Goal: Information Seeking & Learning: Learn about a topic

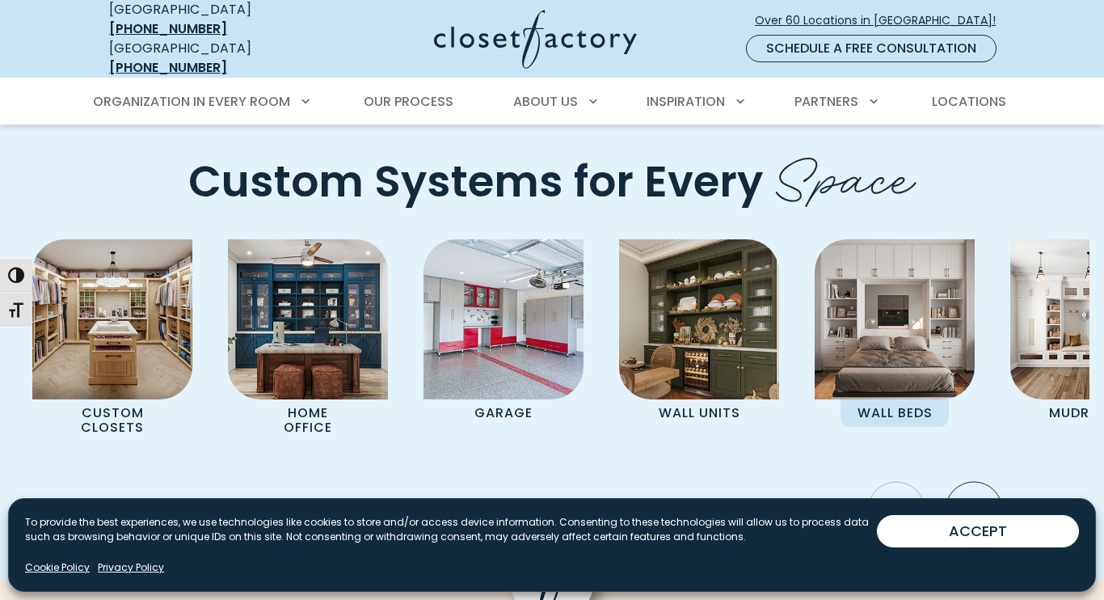
scroll to position [4528, 0]
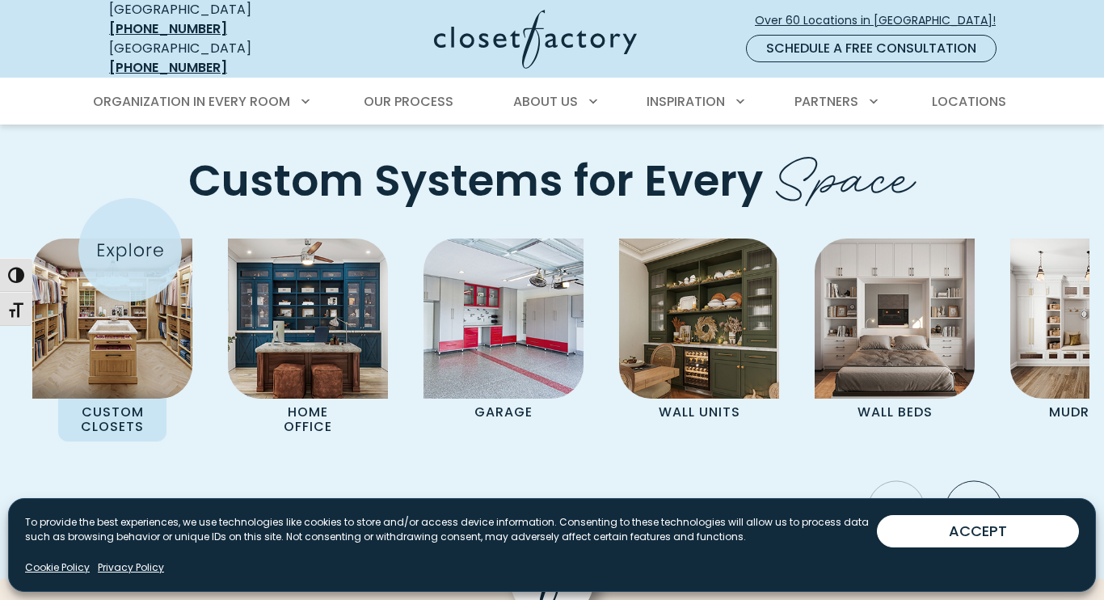
click at [130, 250] on div "Custom Closets" at bounding box center [112, 340] width 160 height 203
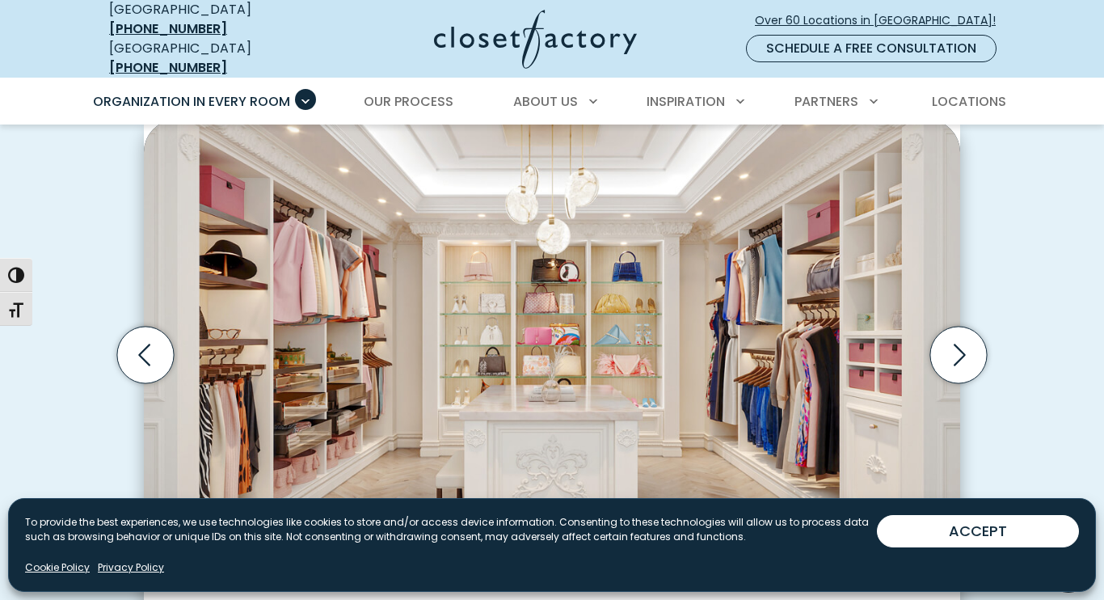
scroll to position [496, 0]
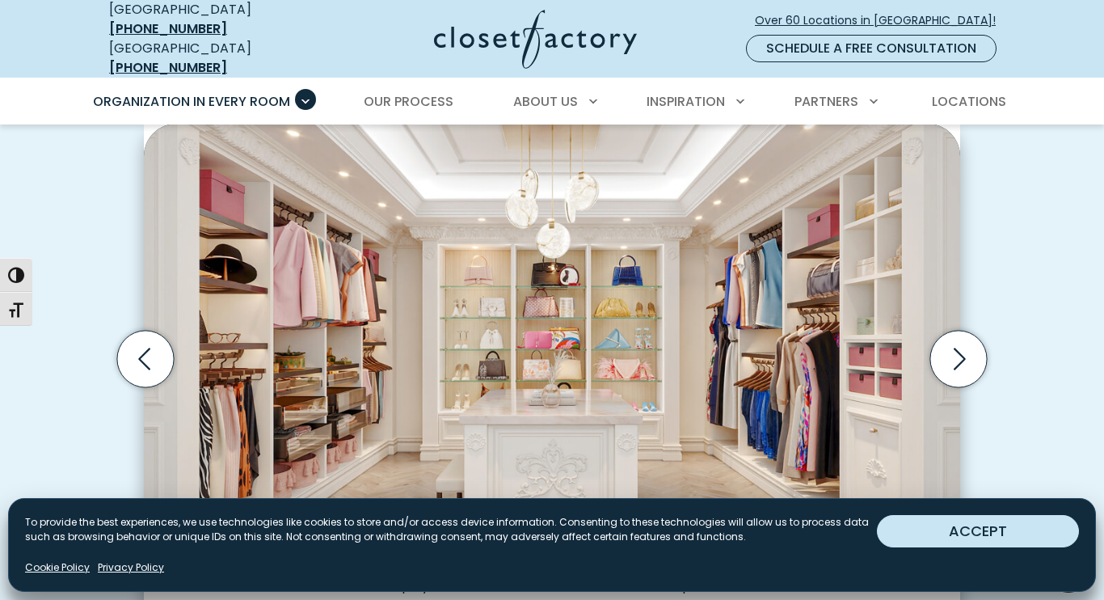
click at [966, 527] on button "ACCEPT" at bounding box center [978, 531] width 202 height 32
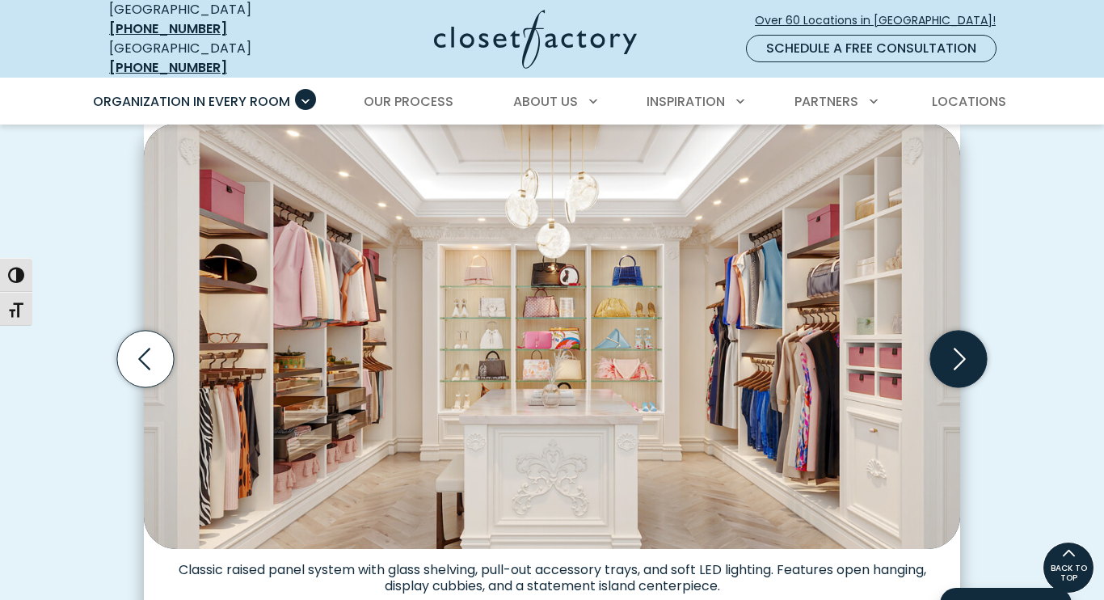
click at [976, 344] on icon "Next slide" at bounding box center [959, 359] width 57 height 57
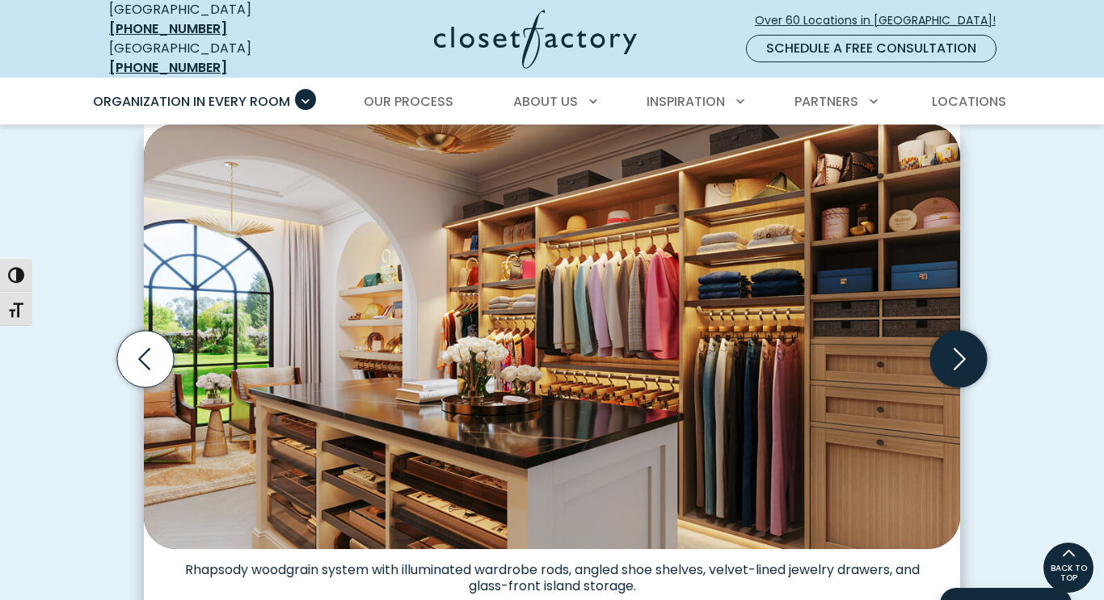
click at [976, 344] on icon "Next slide" at bounding box center [959, 359] width 57 height 57
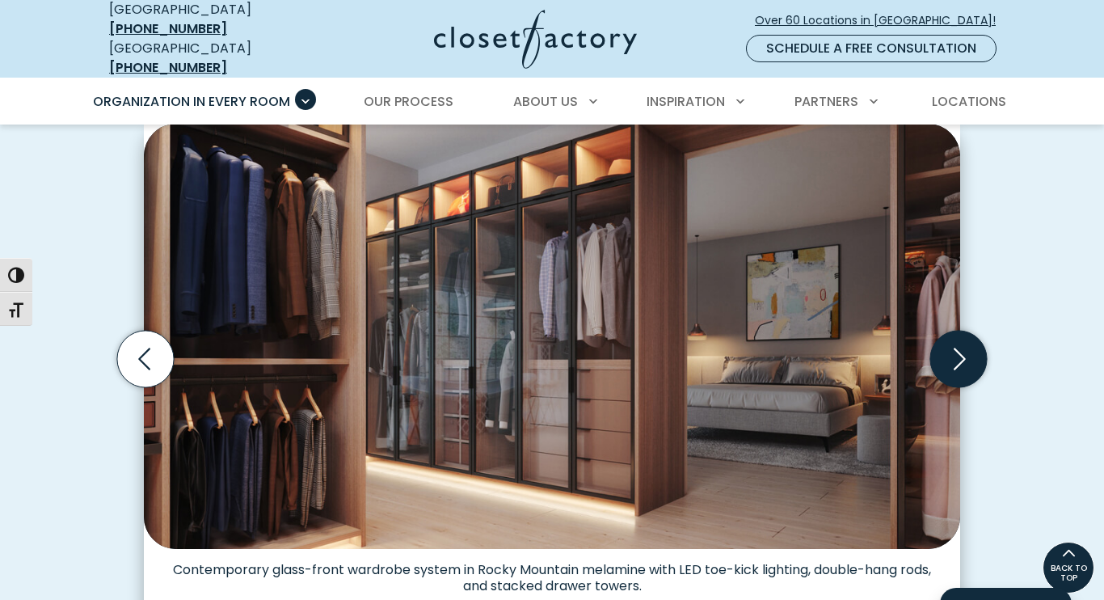
click at [976, 344] on icon "Next slide" at bounding box center [959, 359] width 57 height 57
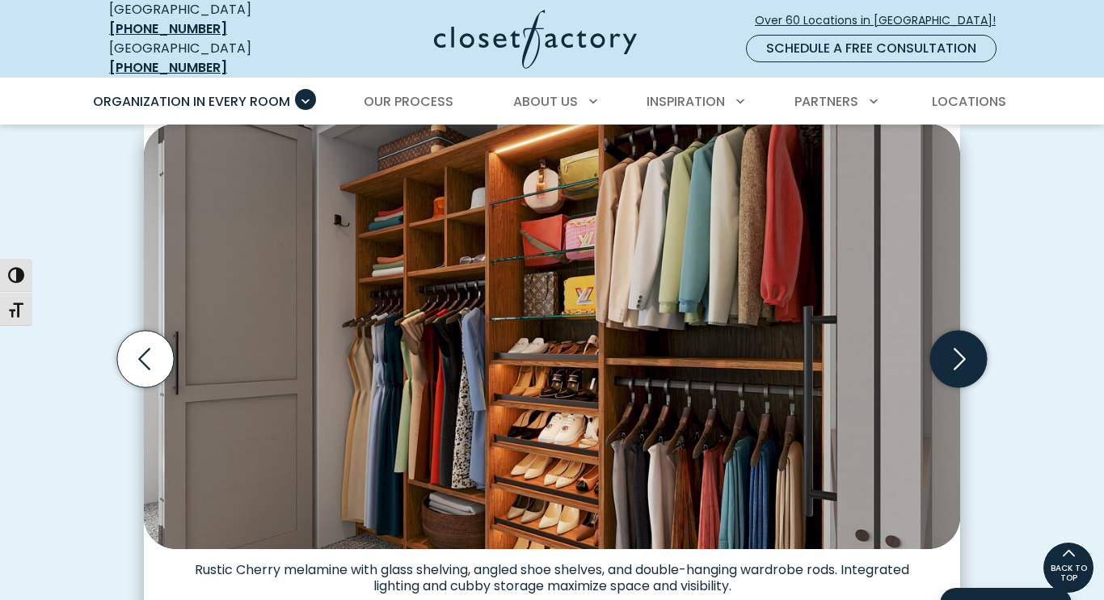
click at [976, 344] on icon "Next slide" at bounding box center [959, 359] width 57 height 57
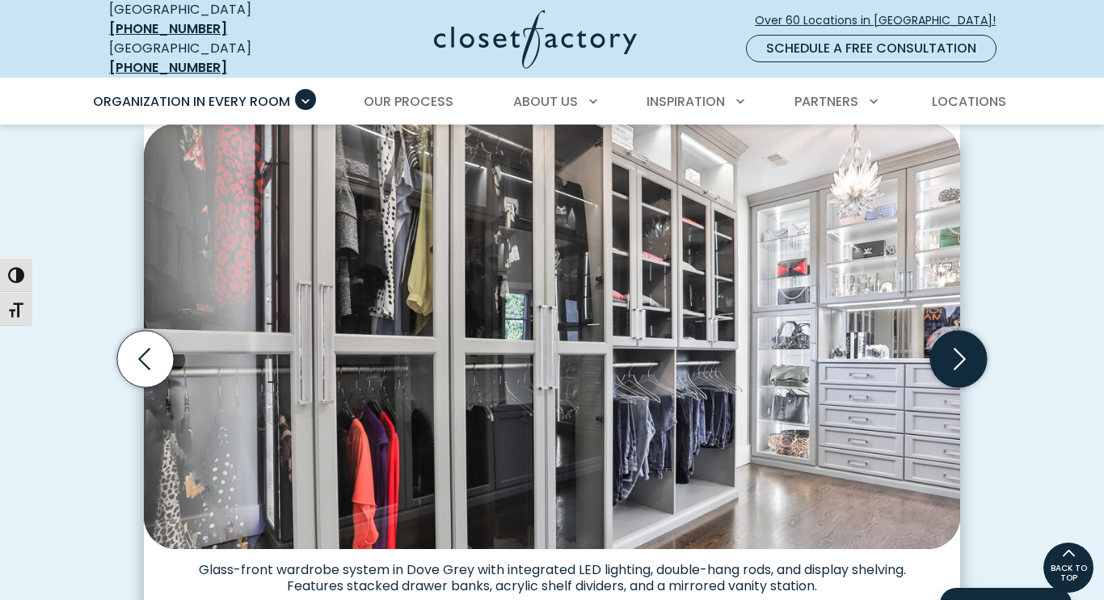
click at [976, 344] on icon "Next slide" at bounding box center [959, 359] width 57 height 57
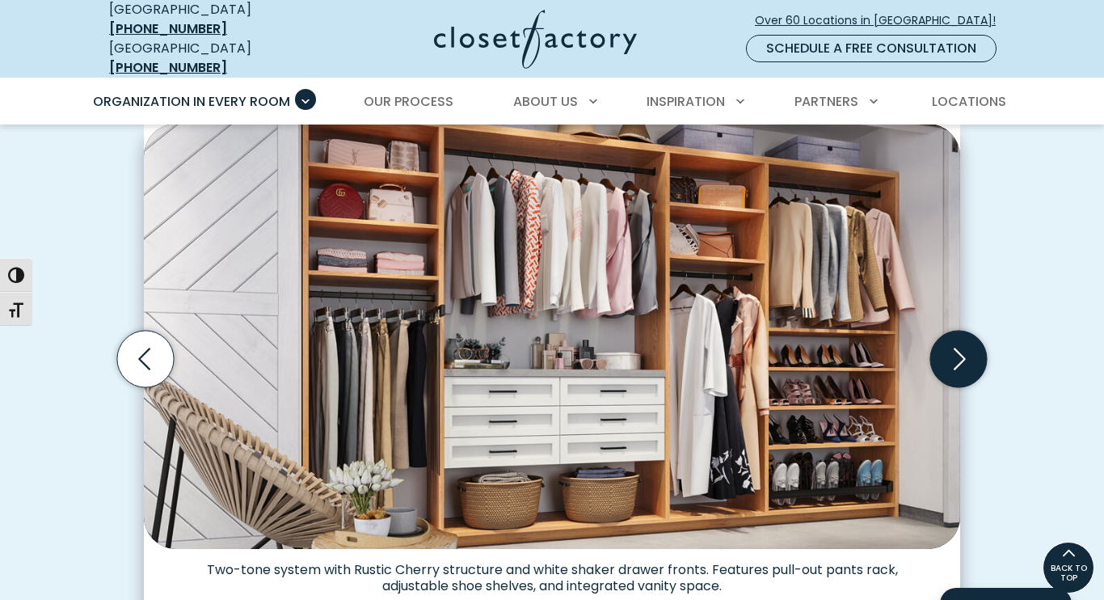
click at [976, 344] on icon "Next slide" at bounding box center [959, 359] width 57 height 57
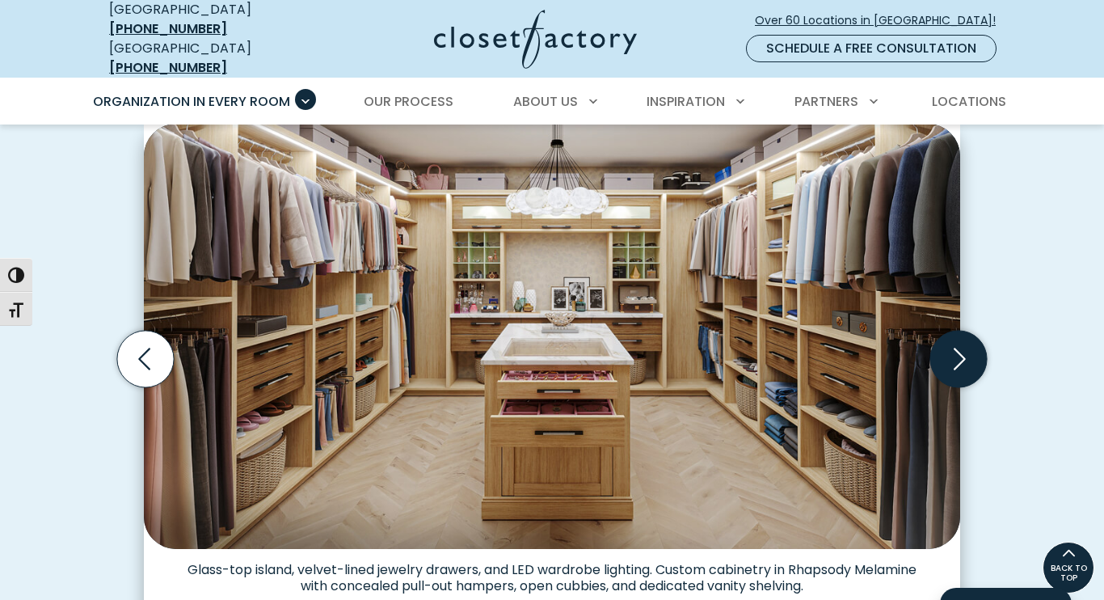
click at [976, 344] on icon "Next slide" at bounding box center [959, 359] width 57 height 57
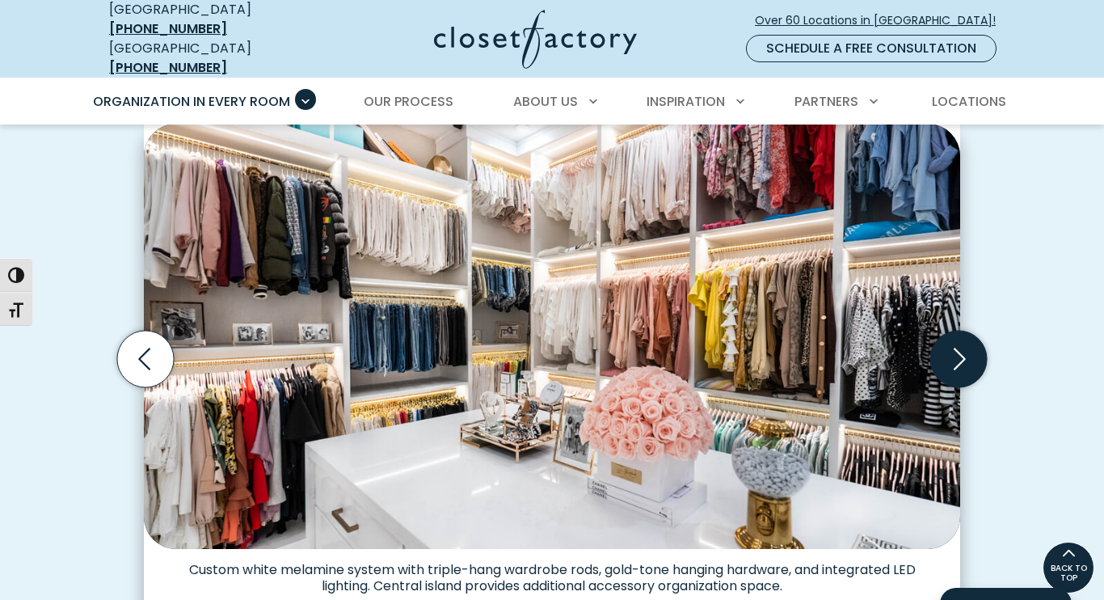
click at [976, 344] on icon "Next slide" at bounding box center [959, 359] width 57 height 57
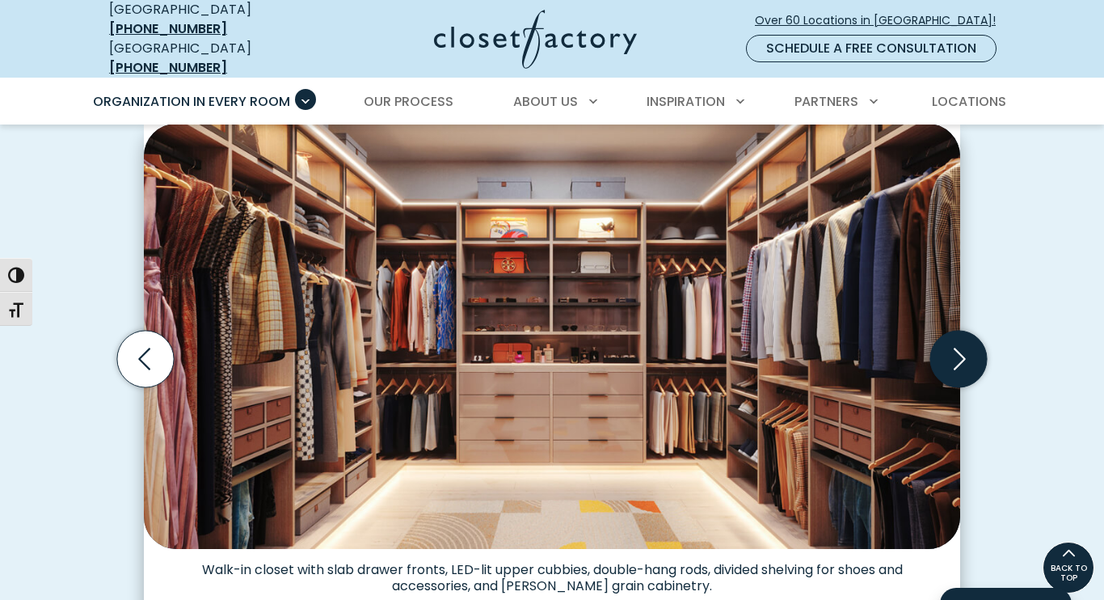
click at [976, 344] on icon "Next slide" at bounding box center [959, 359] width 57 height 57
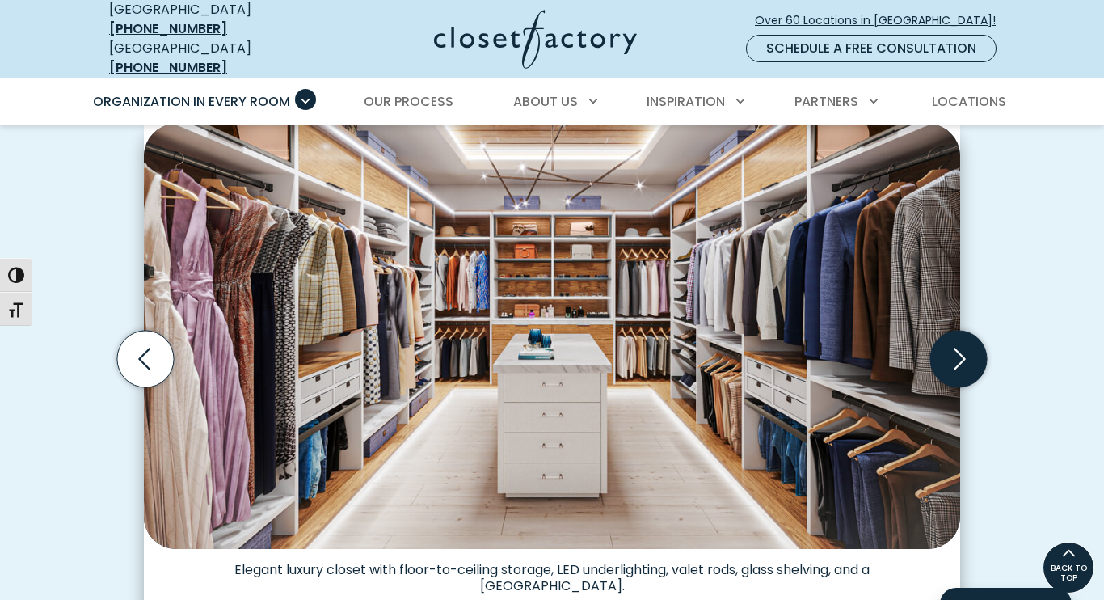
click at [976, 345] on icon "Next slide" at bounding box center [959, 359] width 57 height 57
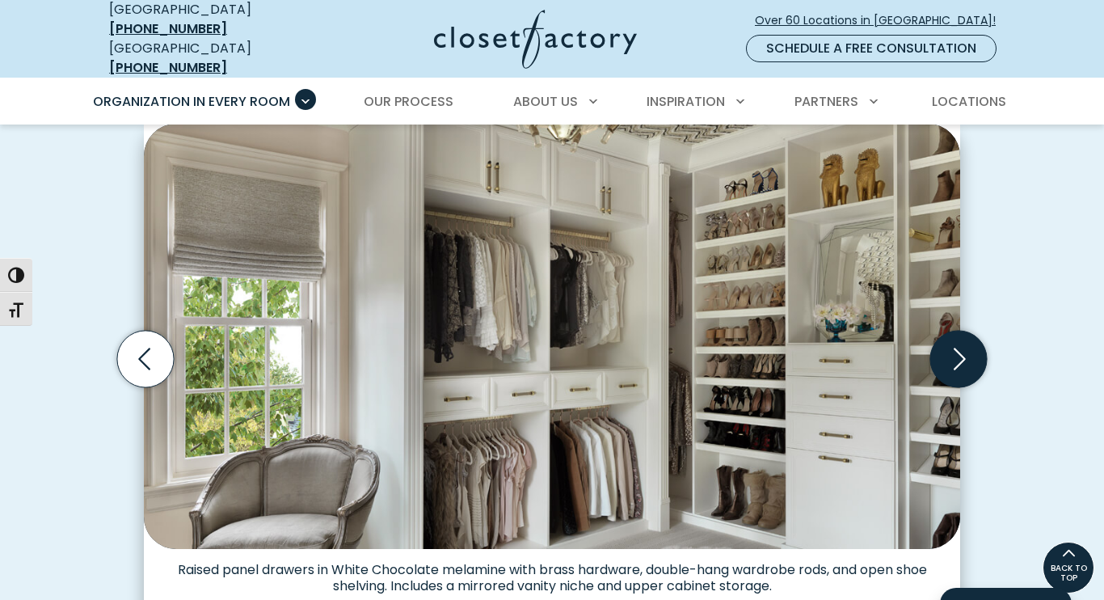
click at [976, 345] on icon "Next slide" at bounding box center [959, 359] width 57 height 57
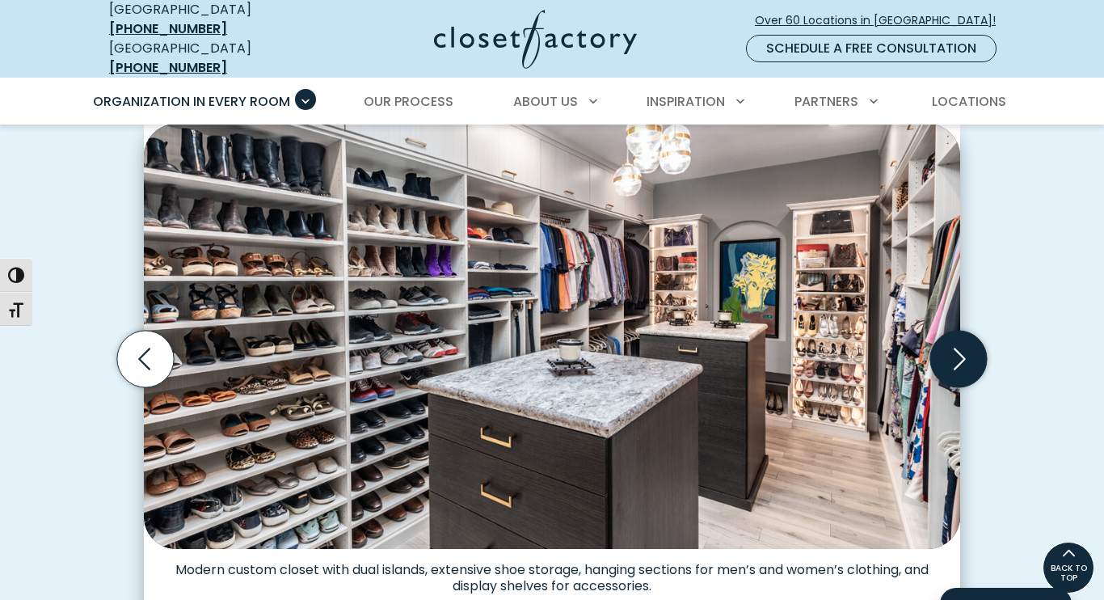
click at [976, 345] on icon "Next slide" at bounding box center [959, 359] width 57 height 57
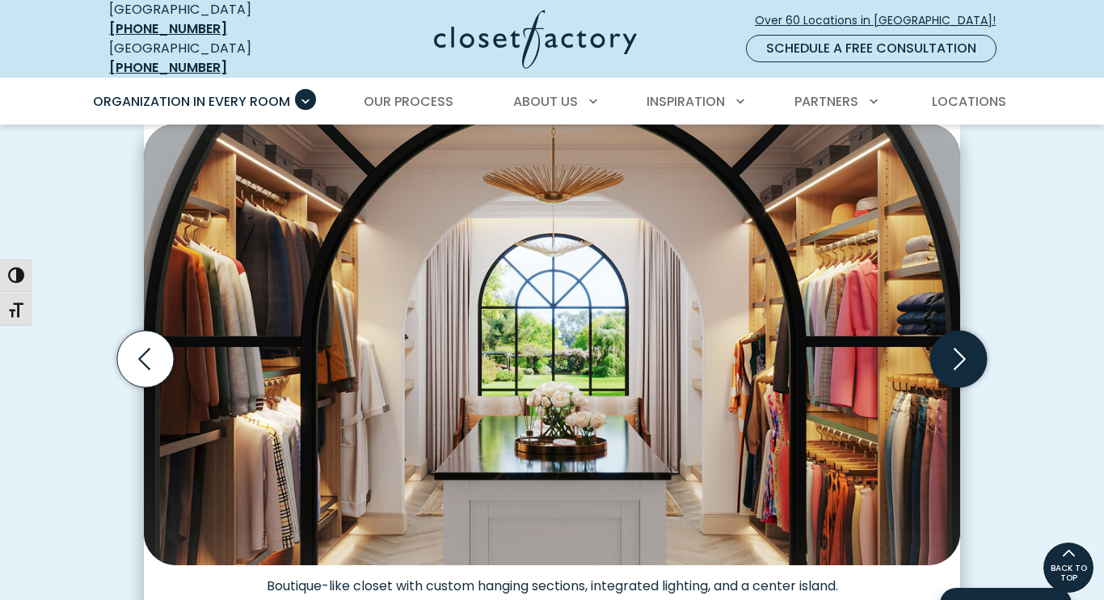
click at [976, 345] on icon "Next slide" at bounding box center [959, 359] width 57 height 57
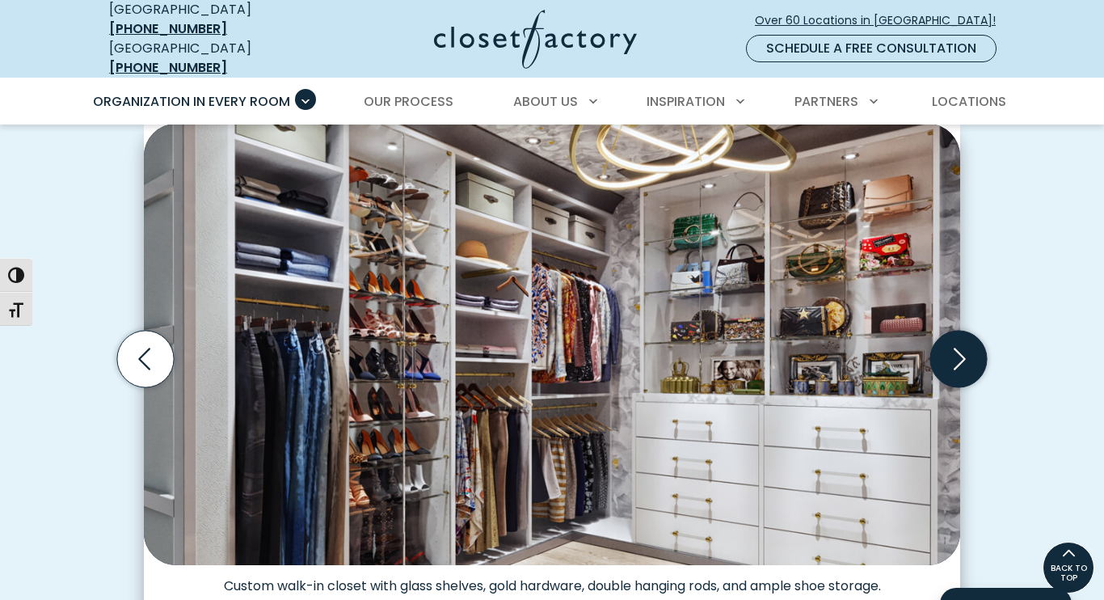
click at [976, 345] on icon "Next slide" at bounding box center [959, 359] width 57 height 57
